Goal: Book appointment/travel/reservation

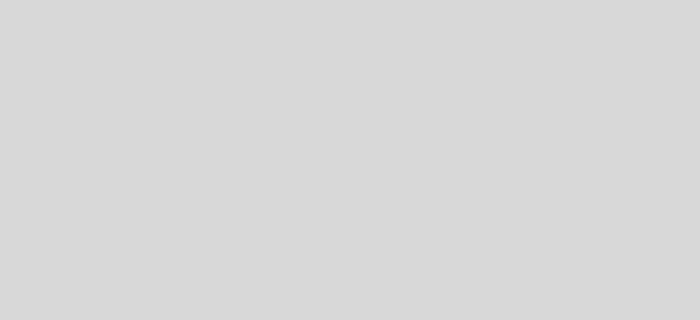
select select "es"
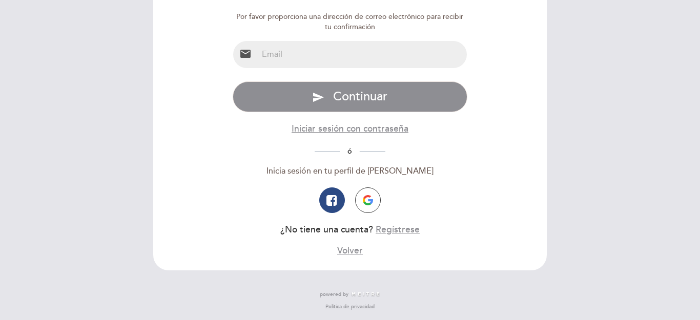
scroll to position [89, 0]
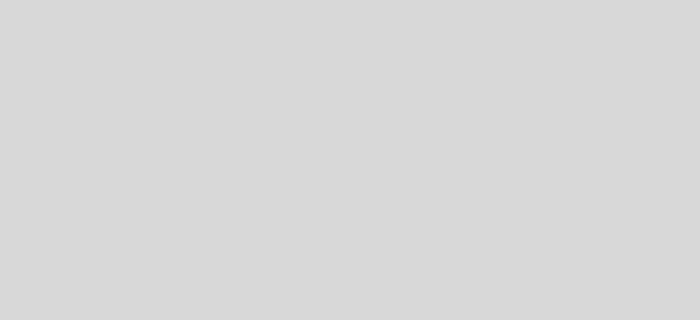
select select "es"
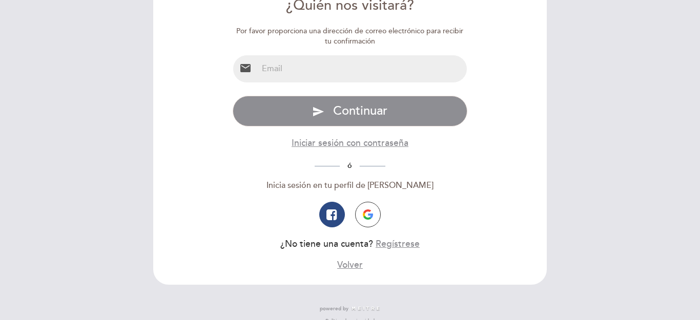
scroll to position [89, 0]
